Goal: Task Accomplishment & Management: Manage account settings

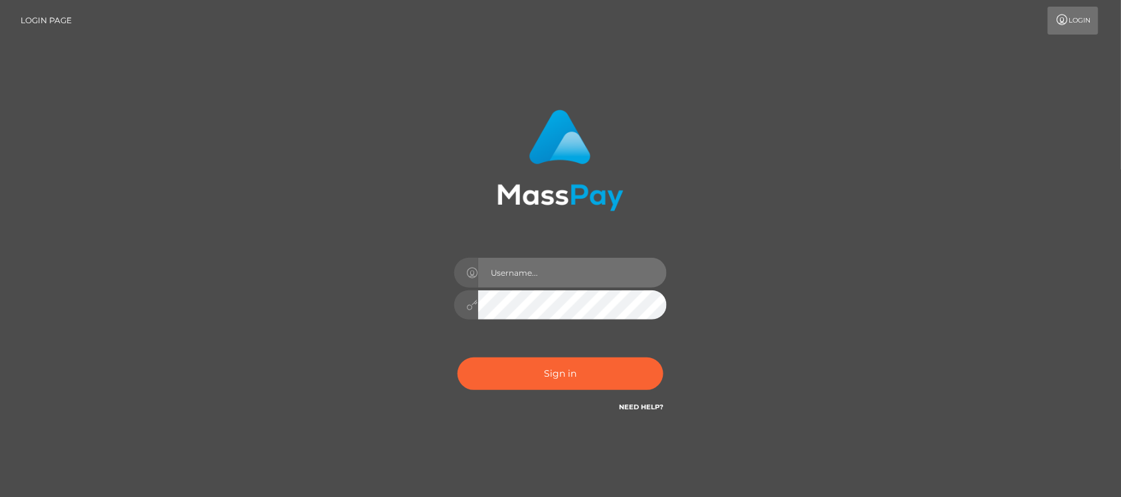
click at [571, 270] on input "text" at bounding box center [572, 273] width 189 height 30
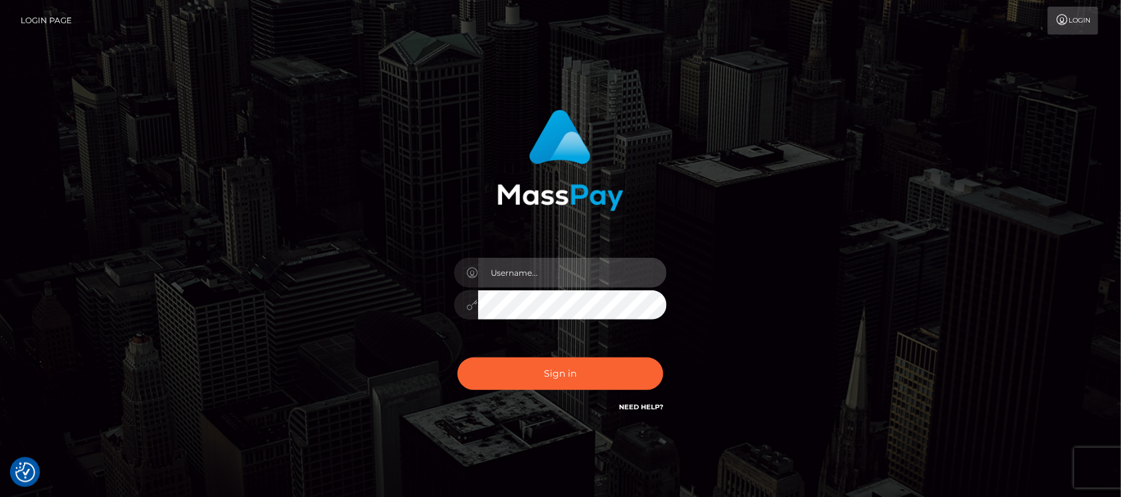
type input "hello.feetfinder"
click at [579, 274] on input "hello.feetfinder" at bounding box center [572, 273] width 189 height 30
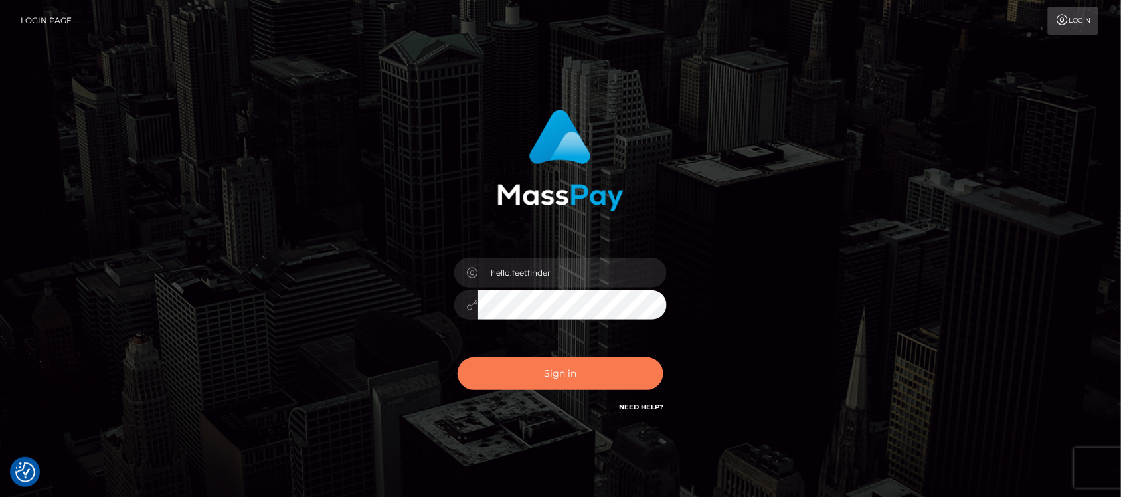
click at [586, 373] on button "Sign in" at bounding box center [560, 373] width 206 height 33
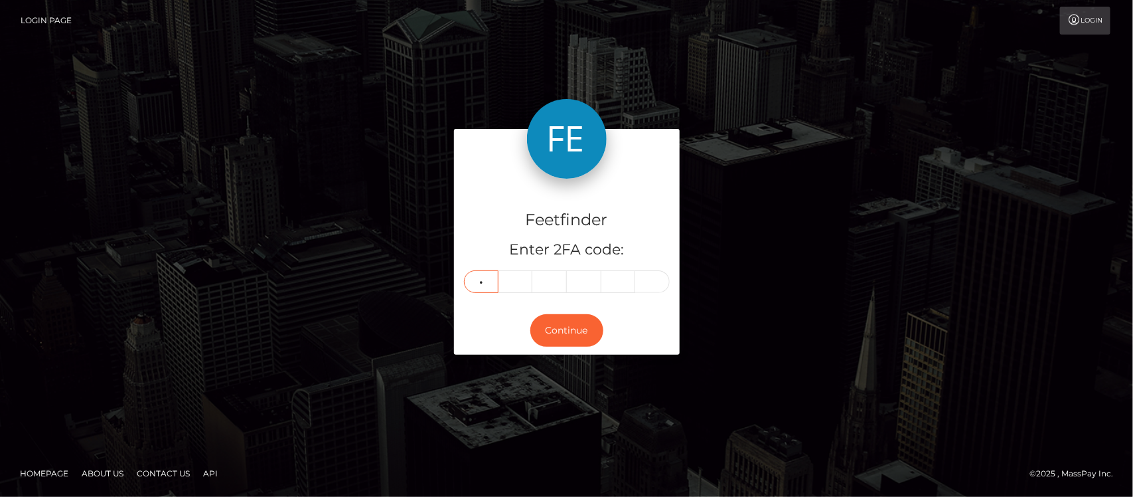
type input "8"
type input "1"
type input "7"
type input "1"
type input "5"
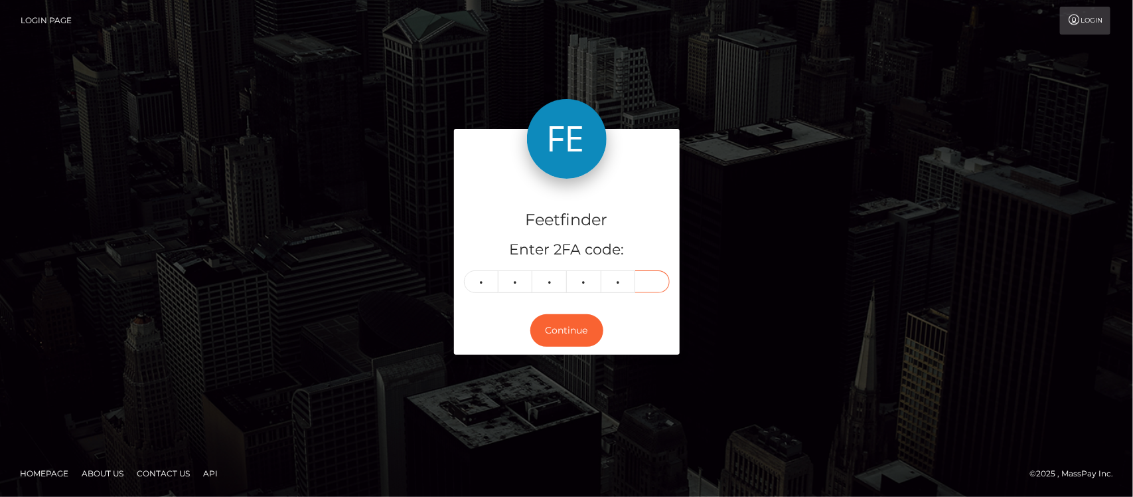
type input "8"
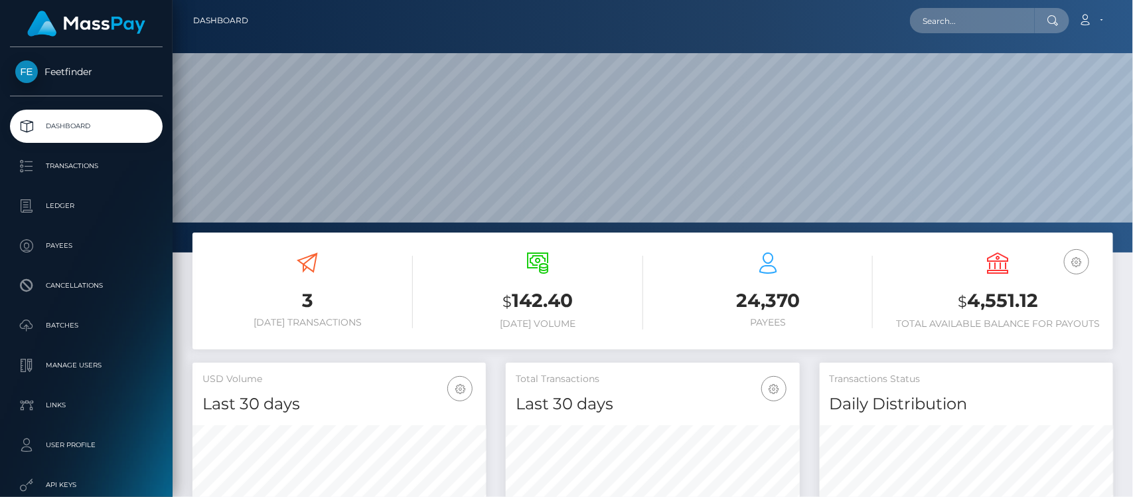
scroll to position [234, 293]
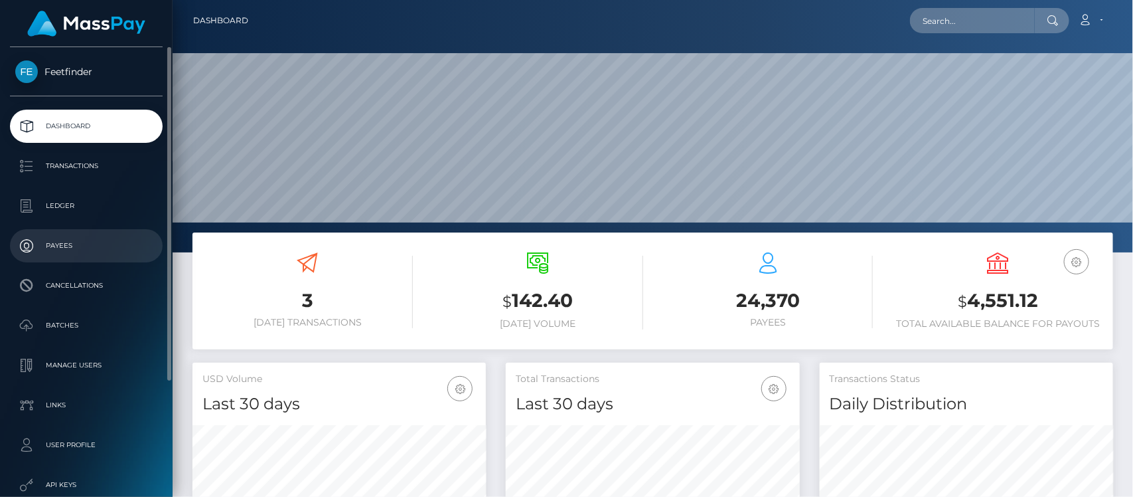
click at [54, 240] on p "Payees" at bounding box center [86, 246] width 142 height 20
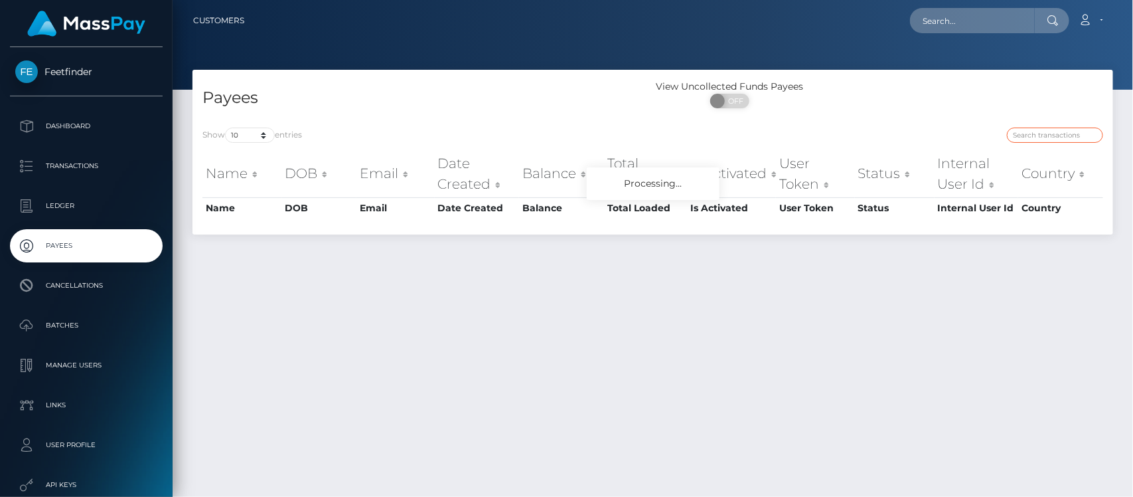
click at [1050, 139] on input "search" at bounding box center [1055, 134] width 96 height 15
paste input "0d4d2028-7f61-11f0-8023-0266f44cc279"
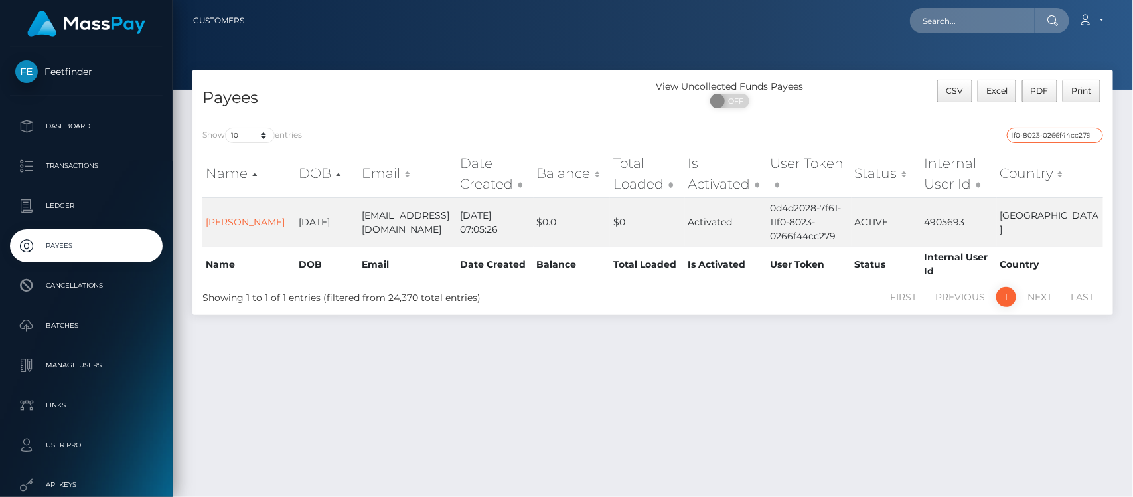
type input "0d4d2028-7f61-11f0-8023-0266f44cc279"
